Goal: Transaction & Acquisition: Book appointment/travel/reservation

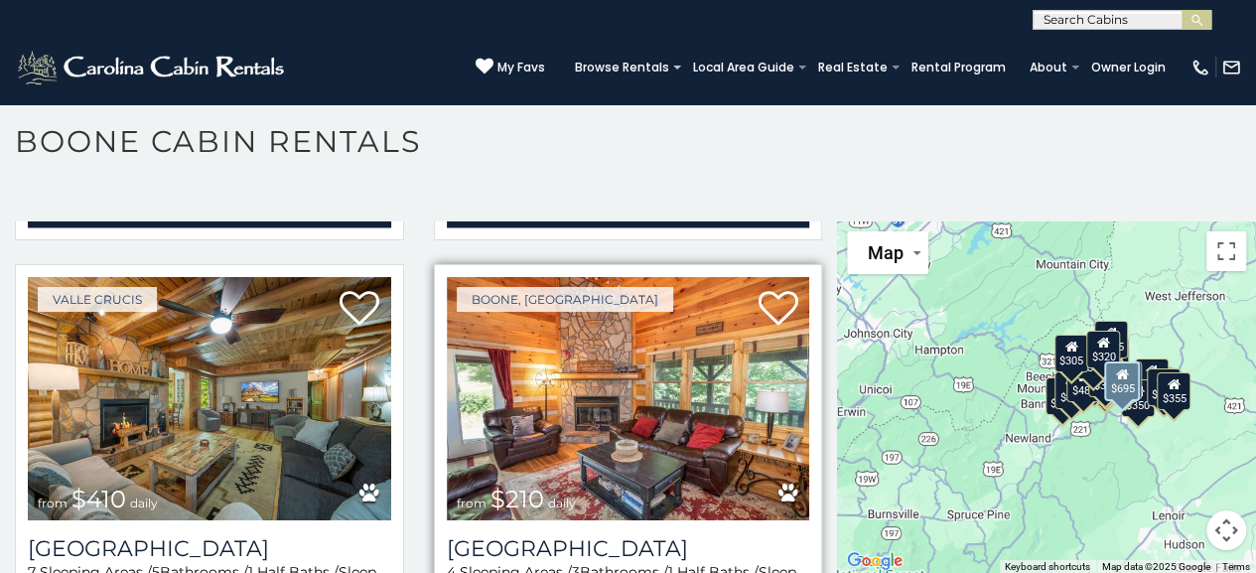
scroll to position [5658, 0]
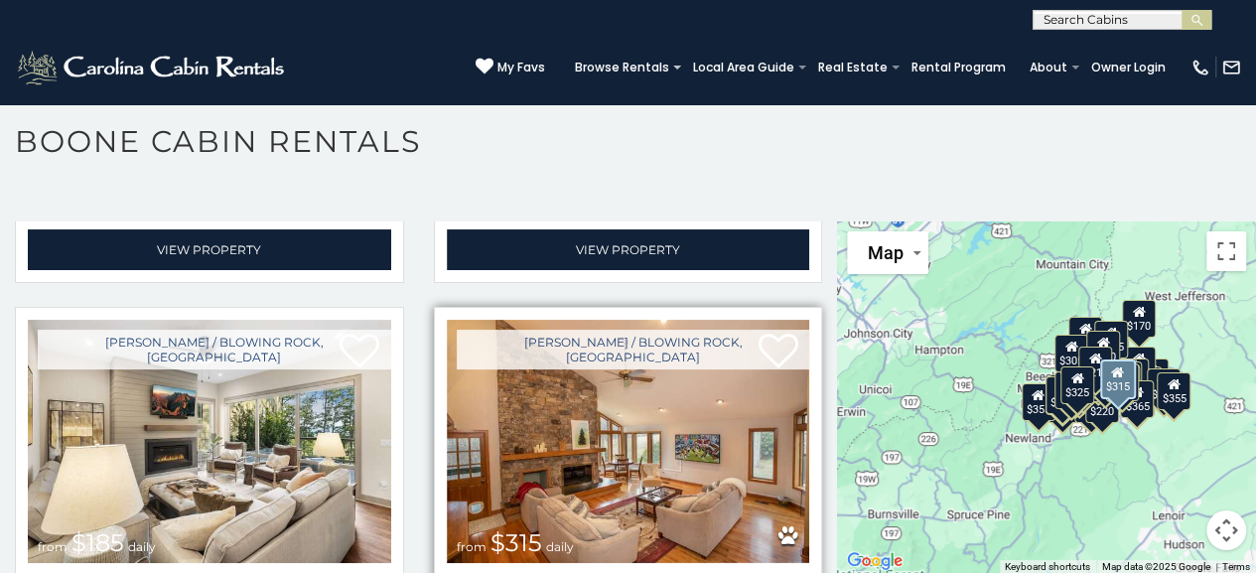
scroll to position [7254, 0]
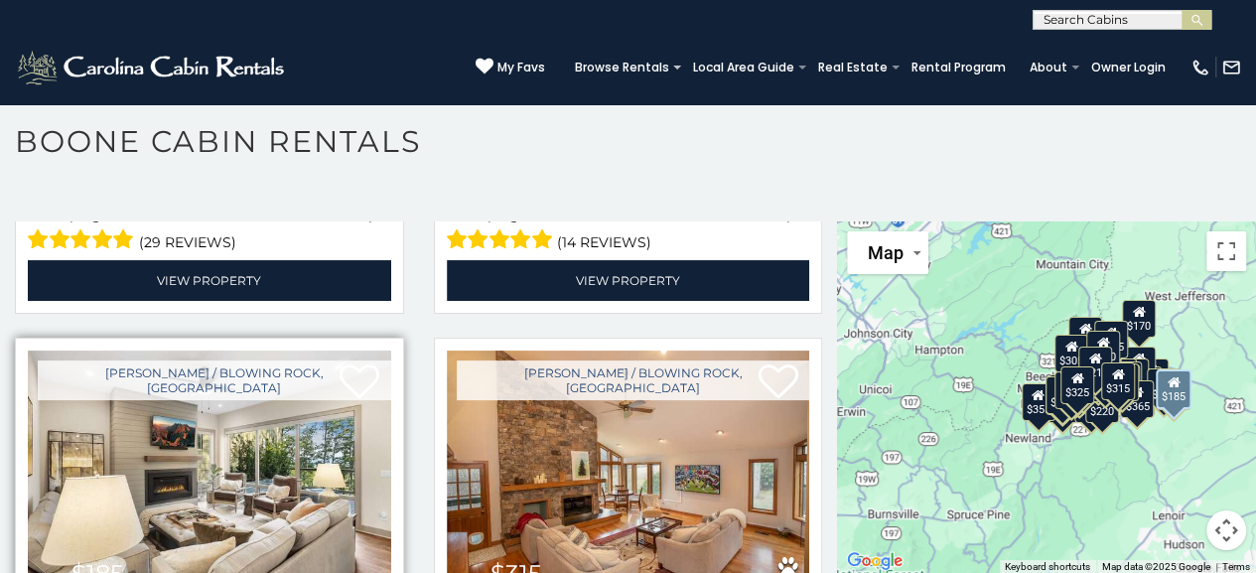
click at [197, 392] on img at bounding box center [209, 471] width 363 height 243
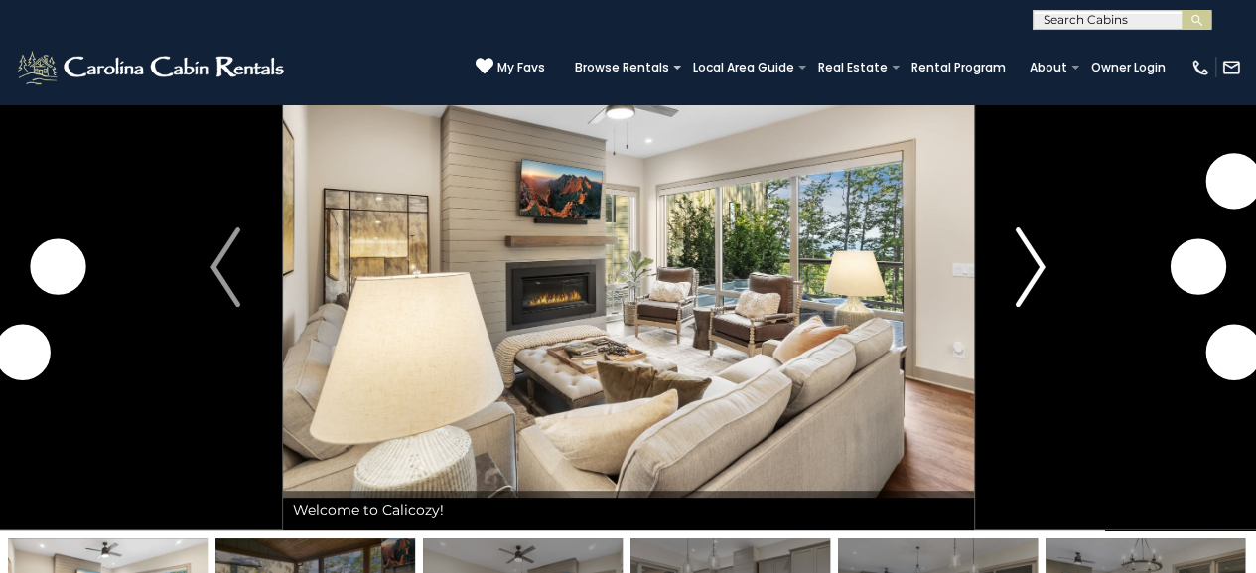
click at [1026, 261] on img "Next" at bounding box center [1030, 266] width 30 height 79
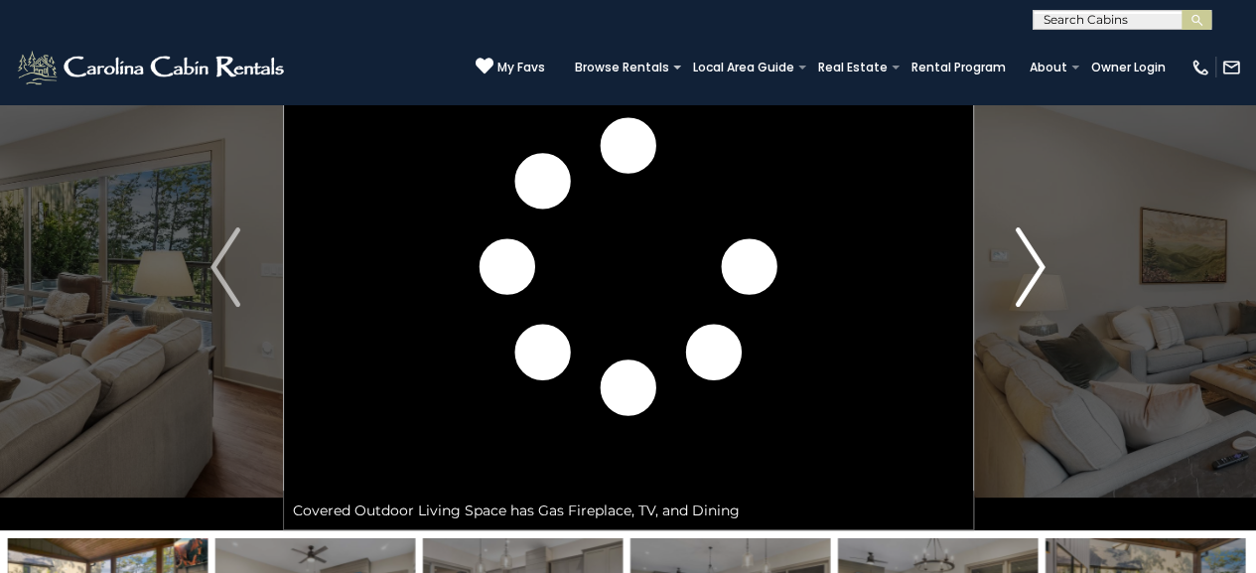
click at [1026, 261] on img "Next" at bounding box center [1030, 266] width 30 height 79
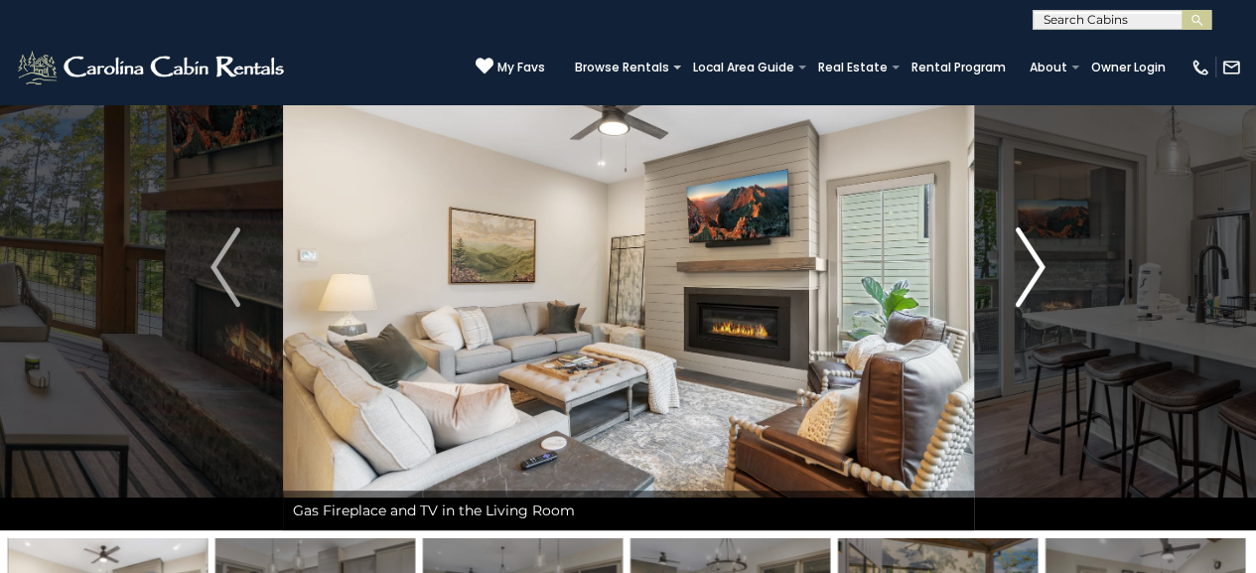
click at [1026, 261] on img "Next" at bounding box center [1030, 266] width 30 height 79
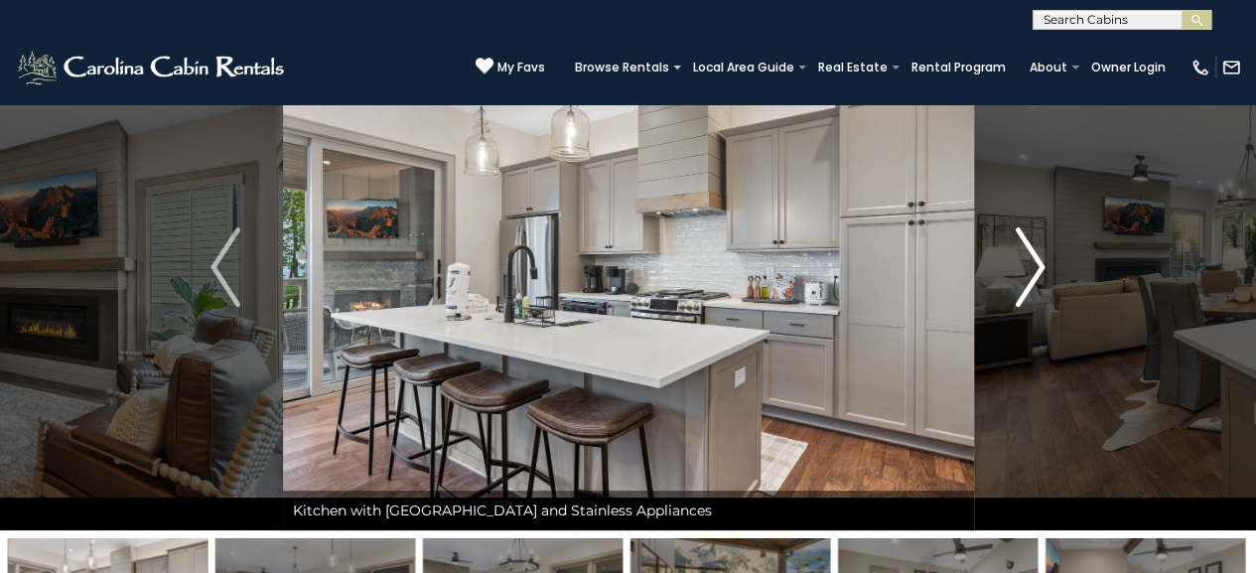
click at [1026, 261] on img "Next" at bounding box center [1030, 266] width 30 height 79
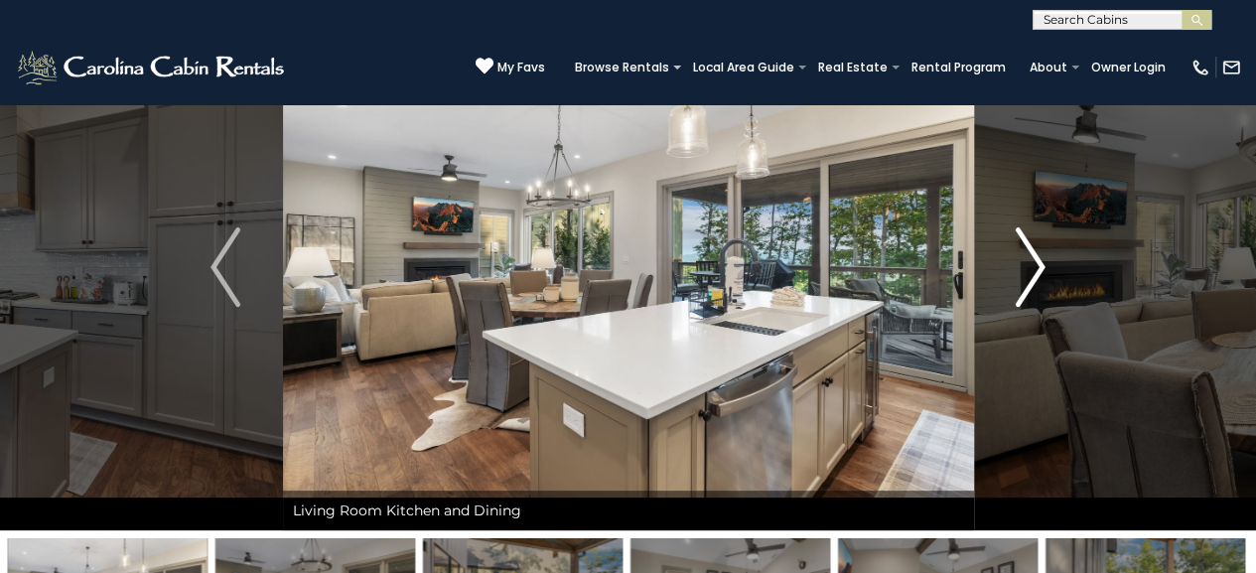
click at [1026, 261] on img "Next" at bounding box center [1030, 266] width 30 height 79
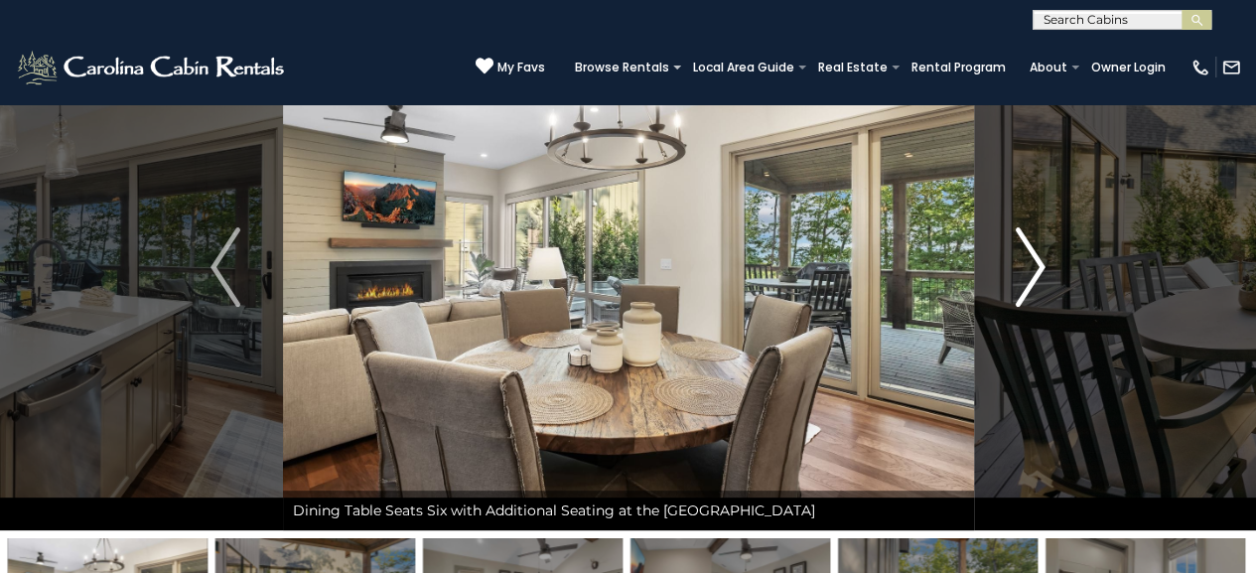
click at [1026, 261] on img "Next" at bounding box center [1030, 266] width 30 height 79
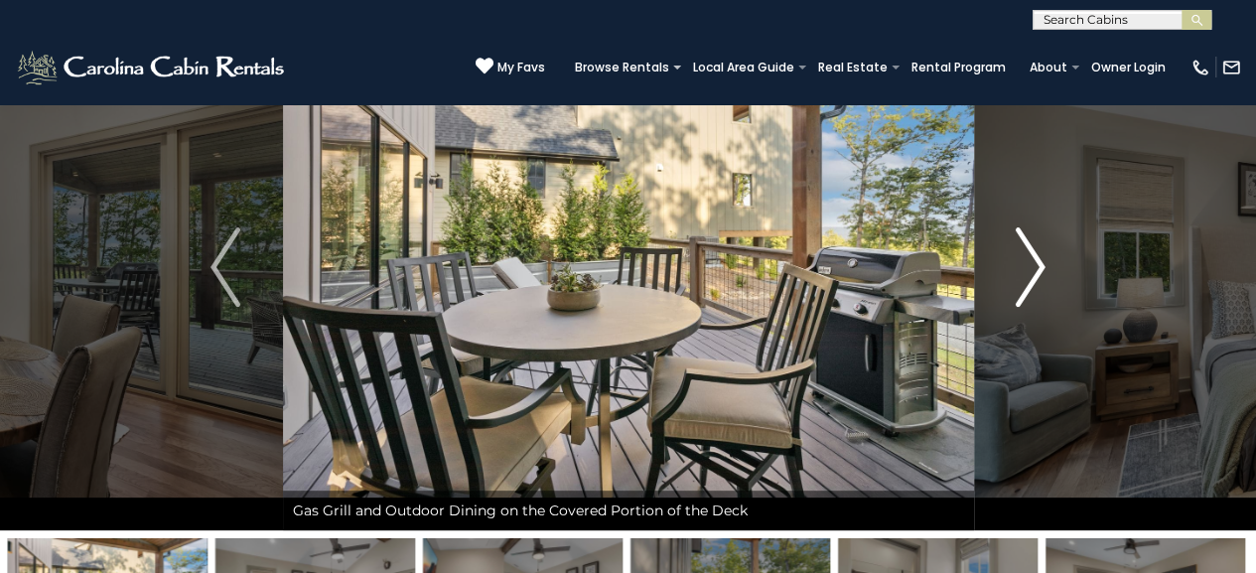
click at [1026, 261] on img "Next" at bounding box center [1030, 266] width 30 height 79
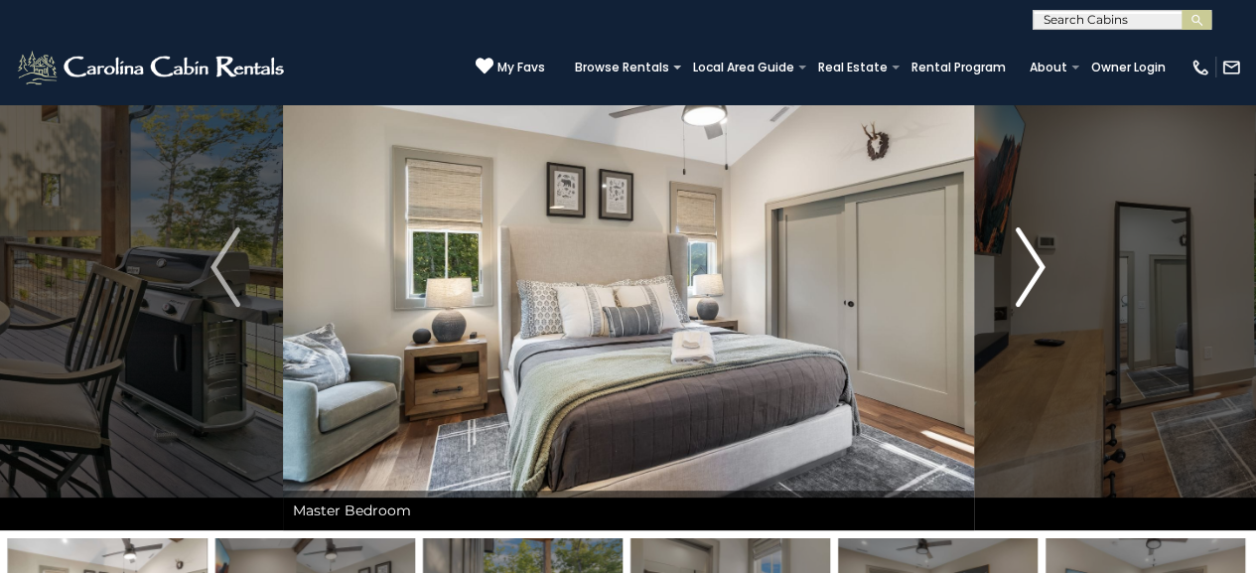
click at [1026, 261] on img "Next" at bounding box center [1030, 266] width 30 height 79
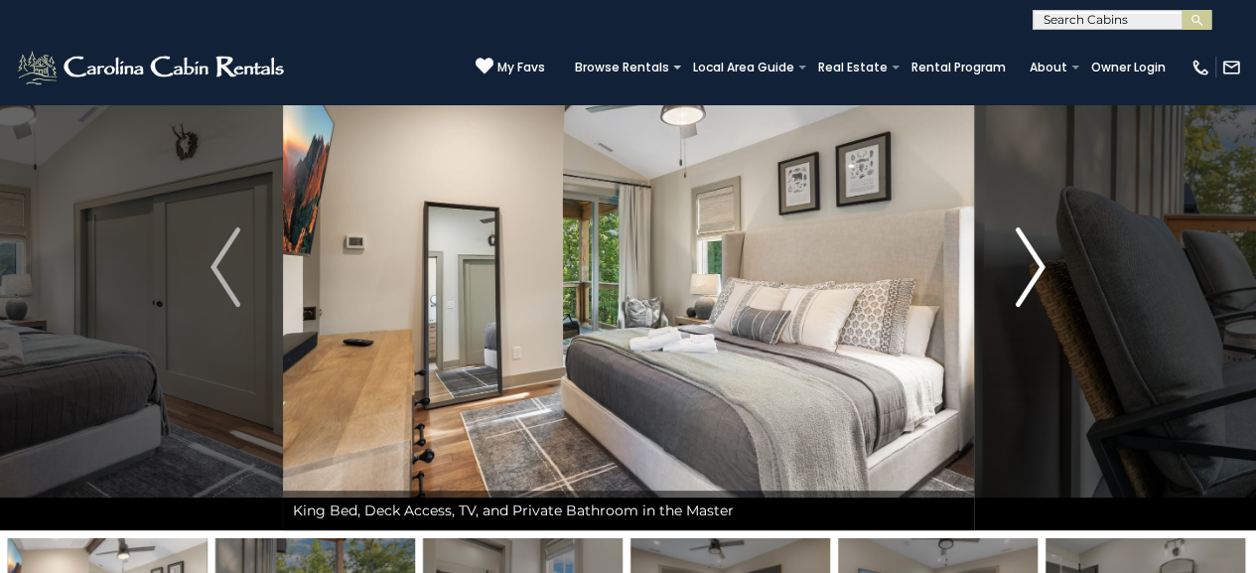
click at [1026, 261] on img "Next" at bounding box center [1030, 266] width 30 height 79
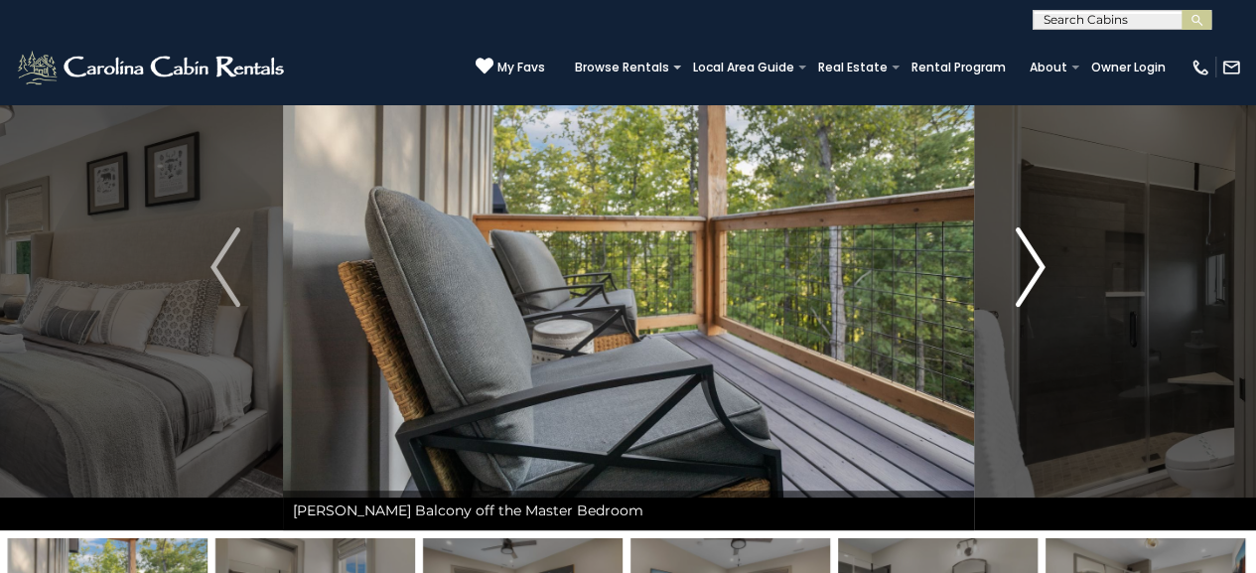
click at [1026, 261] on img "Next" at bounding box center [1030, 266] width 30 height 79
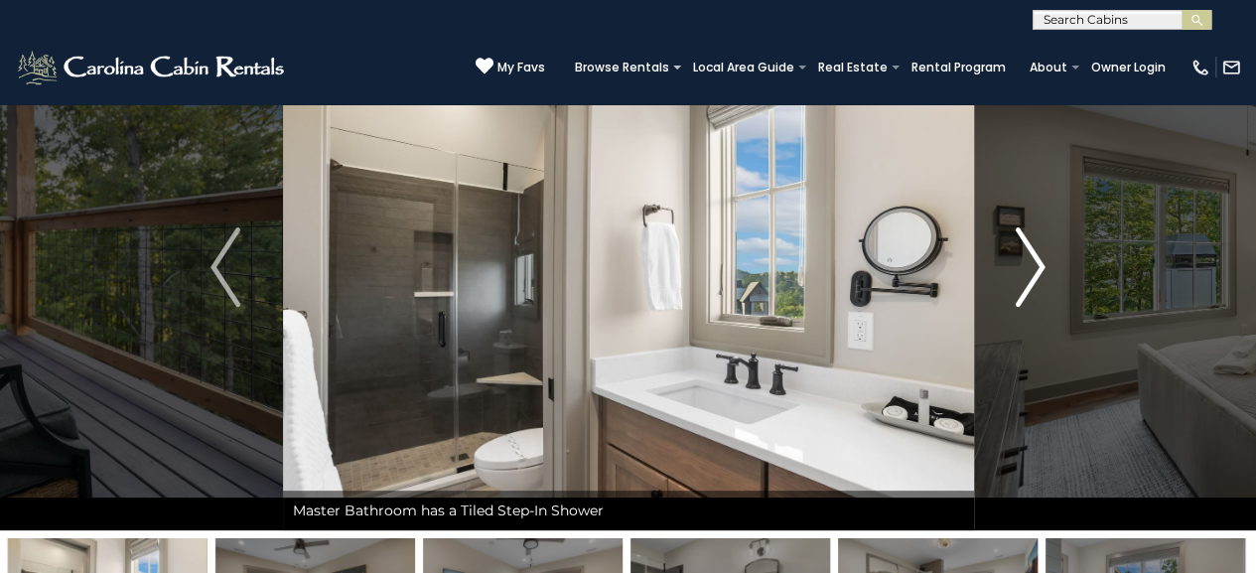
click at [1026, 261] on img "Next" at bounding box center [1030, 266] width 30 height 79
